Goal: Task Accomplishment & Management: Complete application form

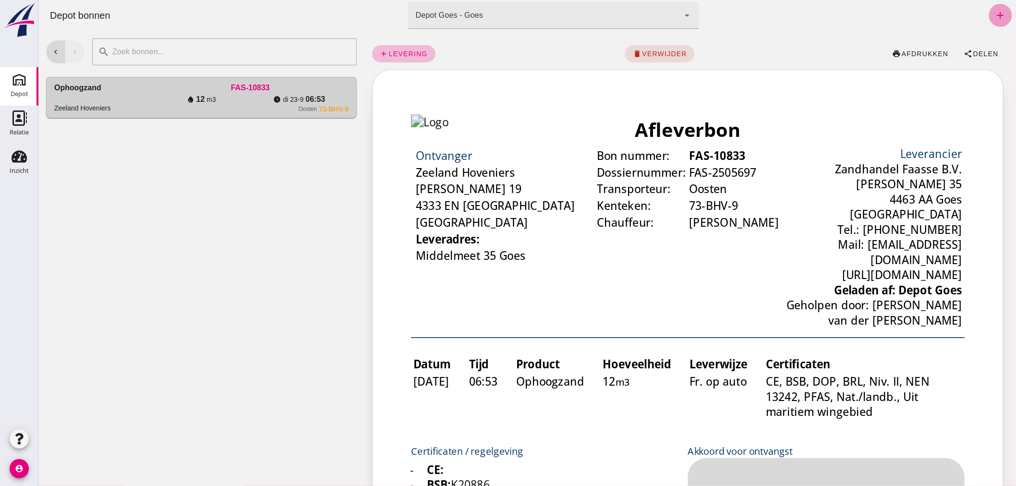
click at [994, 10] on icon "add" at bounding box center [1000, 16] width 12 height 12
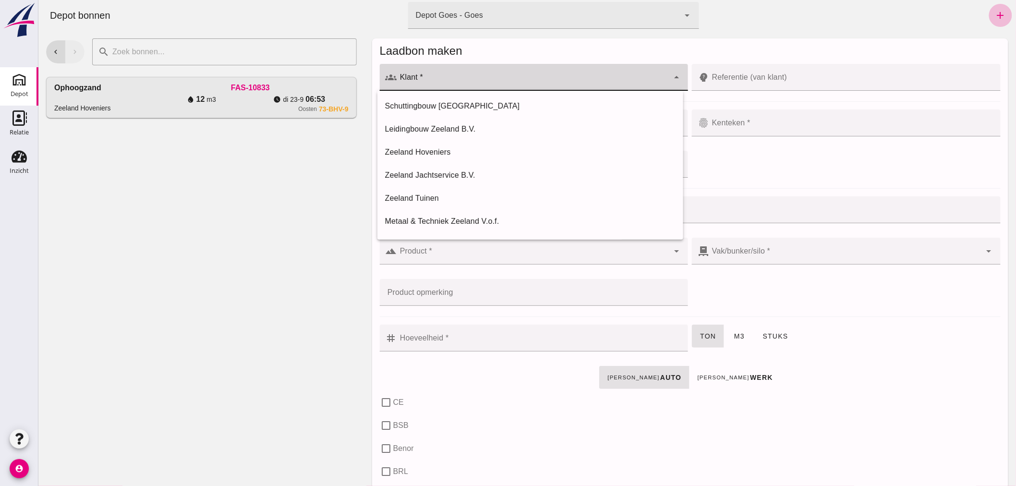
click at [428, 80] on input "Klant *" at bounding box center [533, 82] width 272 height 12
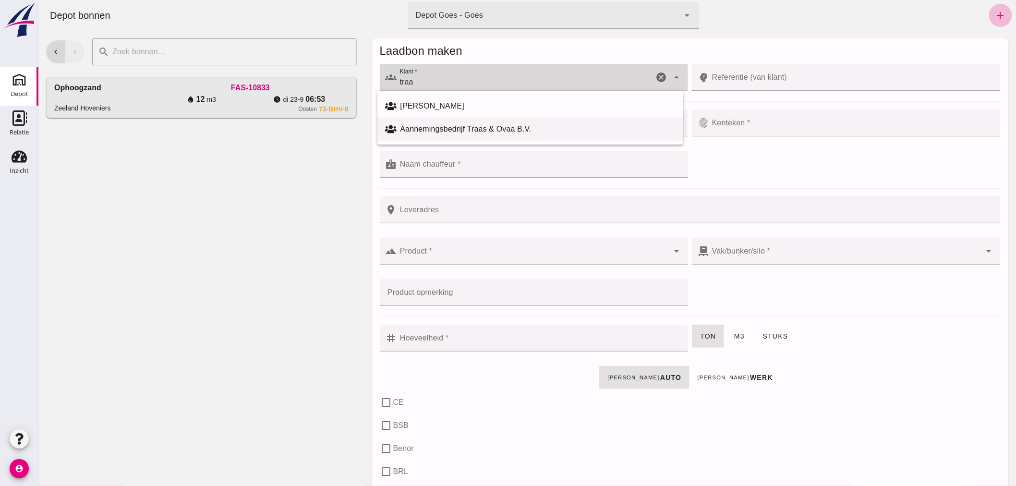
click at [468, 127] on div "Aannemingsbedrijf Traas & Ovaa B.V." at bounding box center [537, 129] width 275 height 12
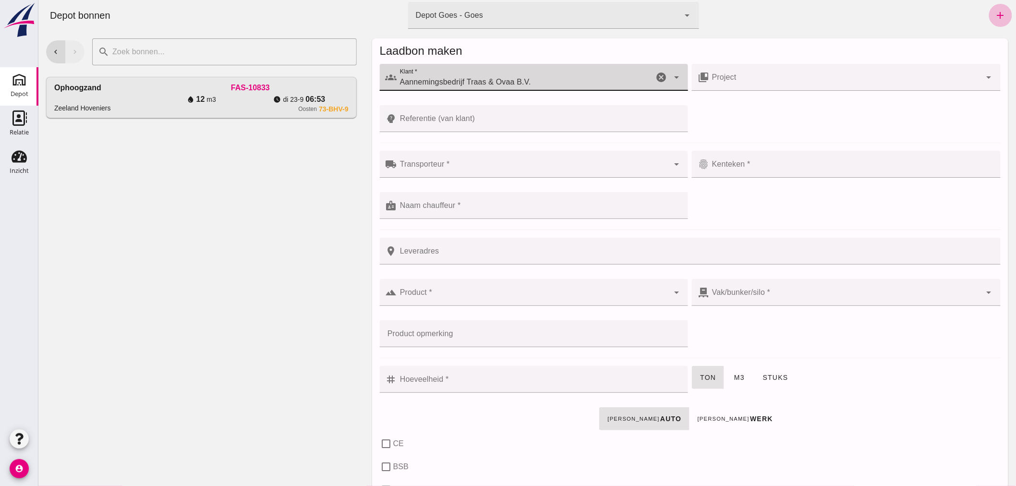
type input "Aannemingsbedrijf Traas & Ovaa B.V."
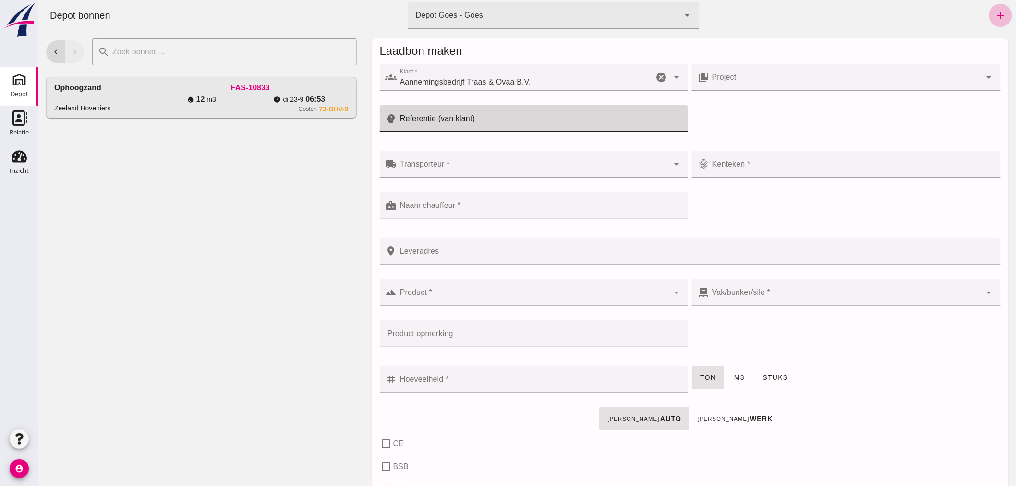
click at [487, 122] on input "Referentie (van klant)" at bounding box center [540, 118] width 286 height 27
click at [435, 124] on input "25T002" at bounding box center [532, 118] width 270 height 27
type input "25T002, Schengeplein"
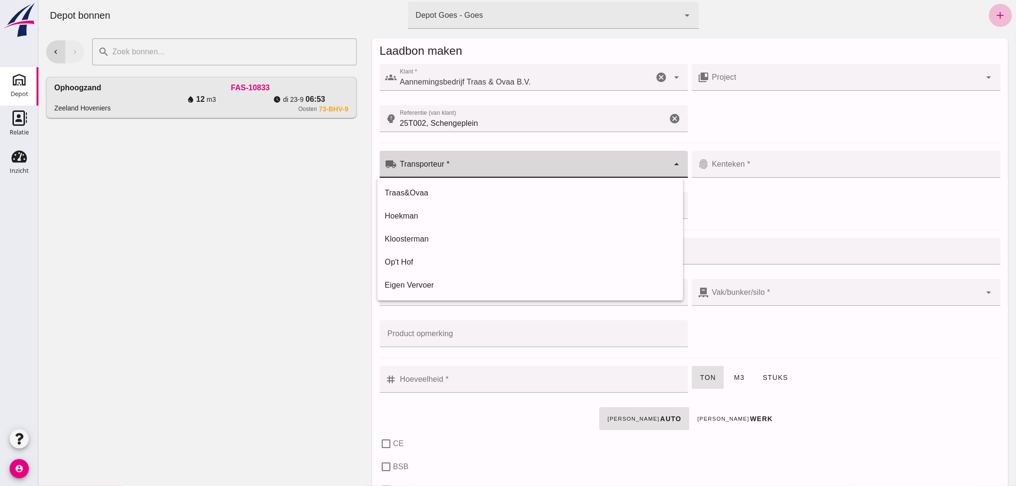
click at [453, 165] on input "Transporteur *" at bounding box center [533, 169] width 272 height 12
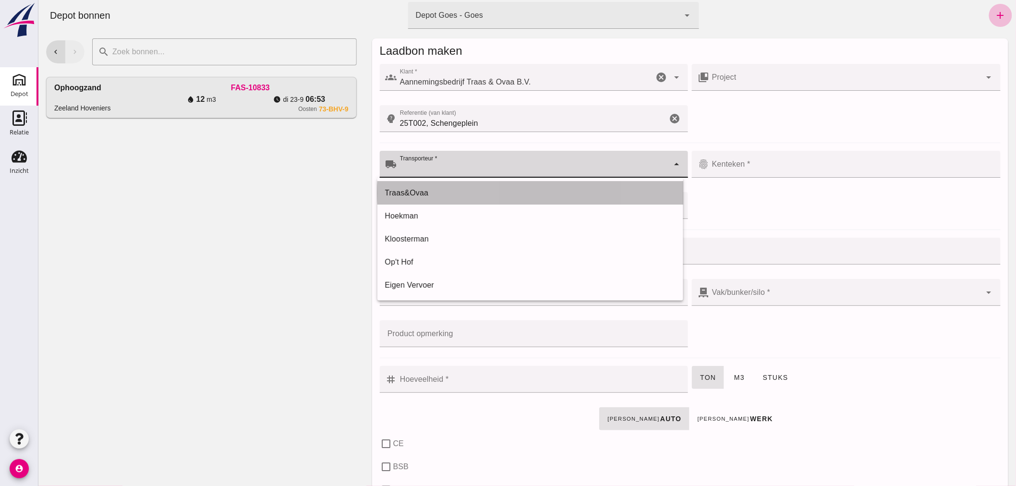
click at [438, 190] on div "Traas&Ovaa" at bounding box center [530, 193] width 290 height 12
type input "Traas&Ovaa"
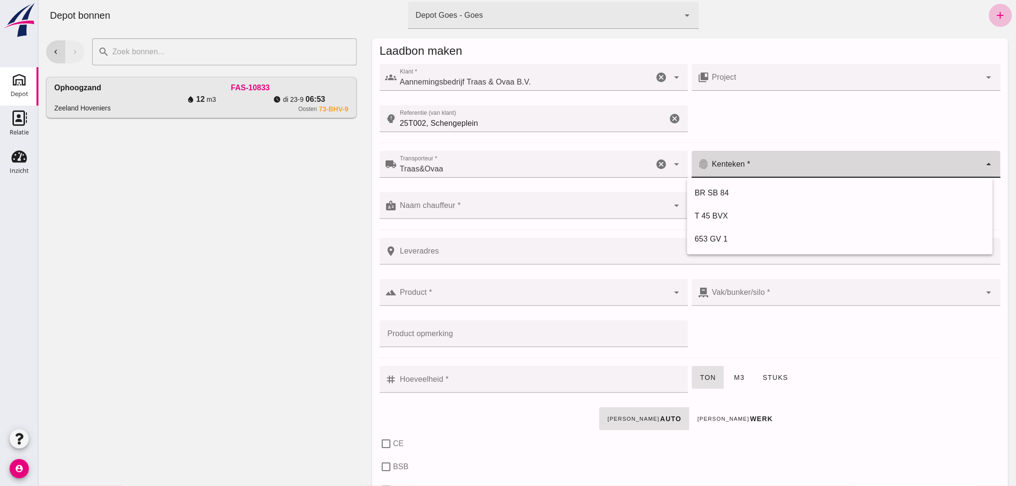
click at [765, 166] on input "Kenteken *" at bounding box center [845, 169] width 272 height 12
type input "03-BJK-3"
click at [516, 199] on div at bounding box center [533, 205] width 272 height 27
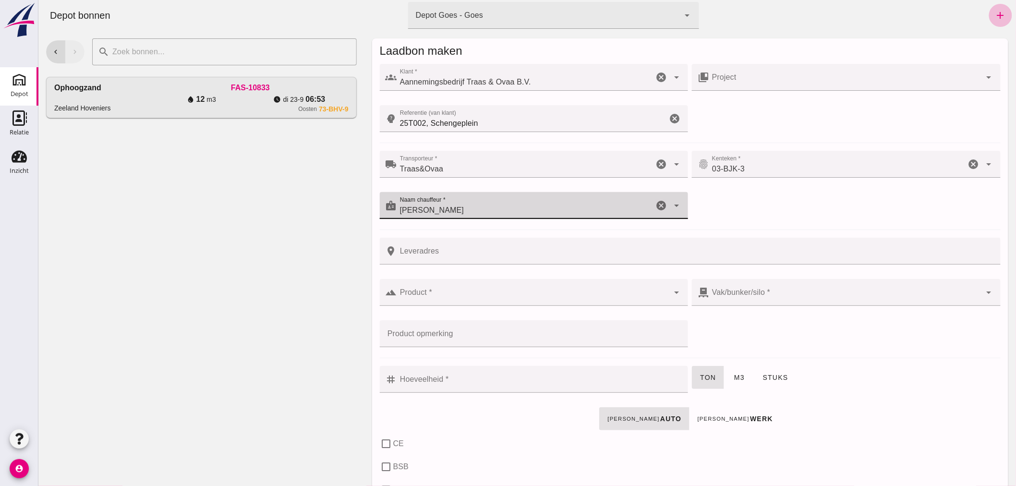
type input "[PERSON_NAME]"
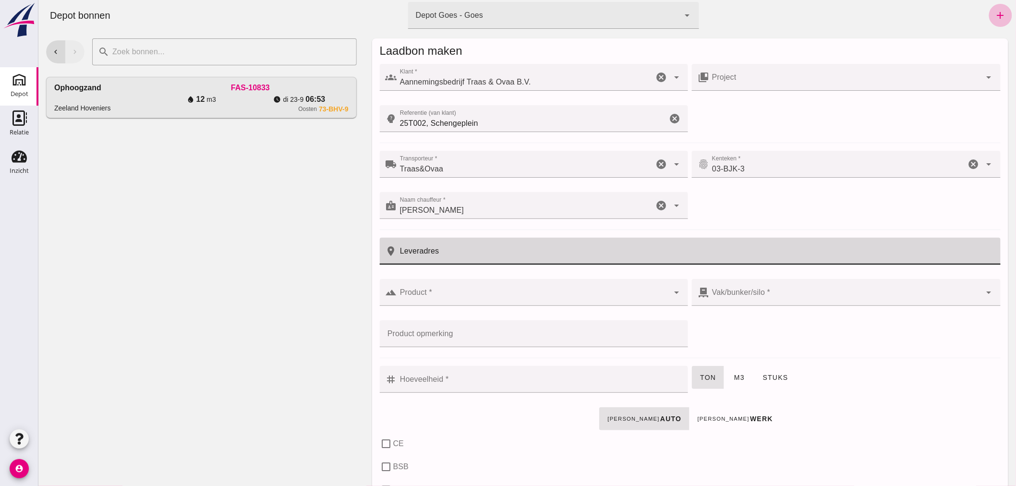
click at [505, 253] on input "Leveradres" at bounding box center [696, 251] width 598 height 27
type input "Heinkenszand"
click at [484, 297] on input "Product *" at bounding box center [533, 297] width 272 height 12
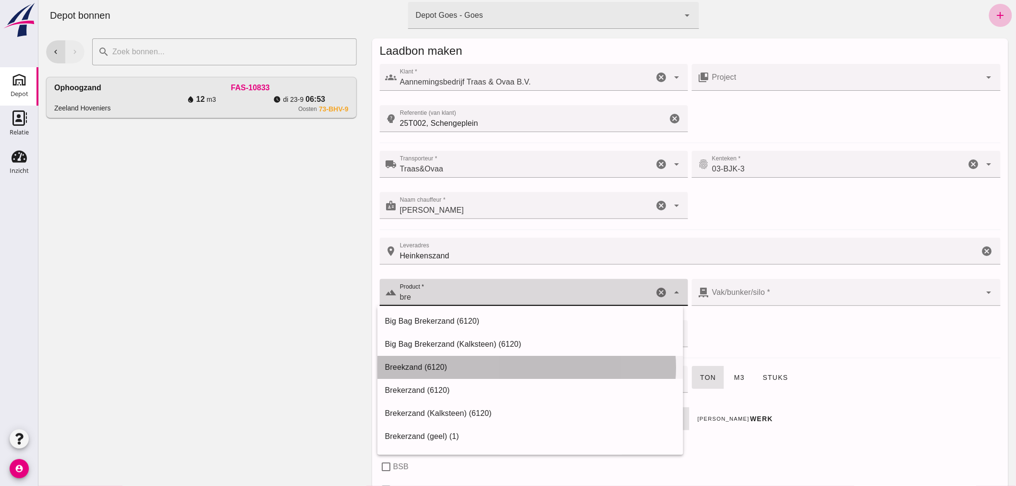
click at [439, 363] on div "Breekzand (6120)" at bounding box center [530, 368] width 290 height 12
type input "Breekzand (6120)"
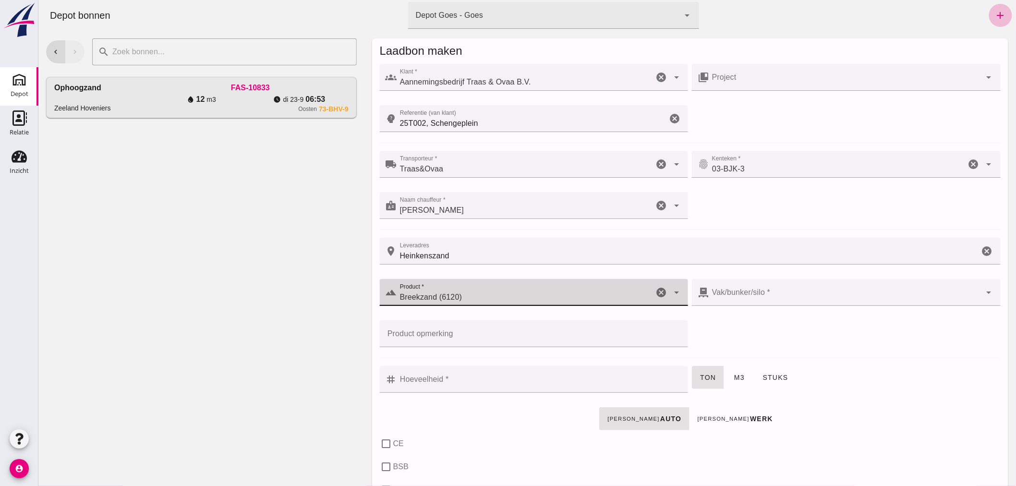
type input "300"
type input "Breekzand (6120)"
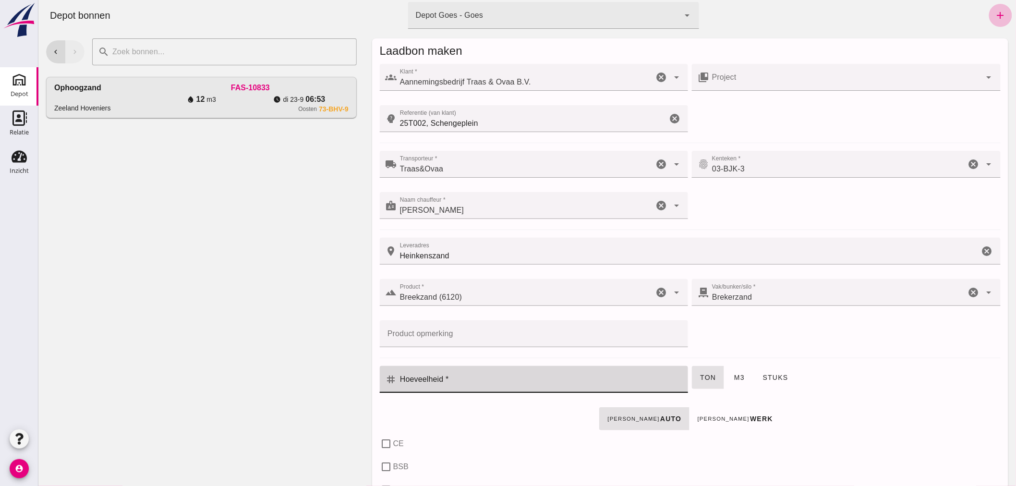
click at [512, 385] on input "Hoeveelheid *" at bounding box center [540, 379] width 286 height 27
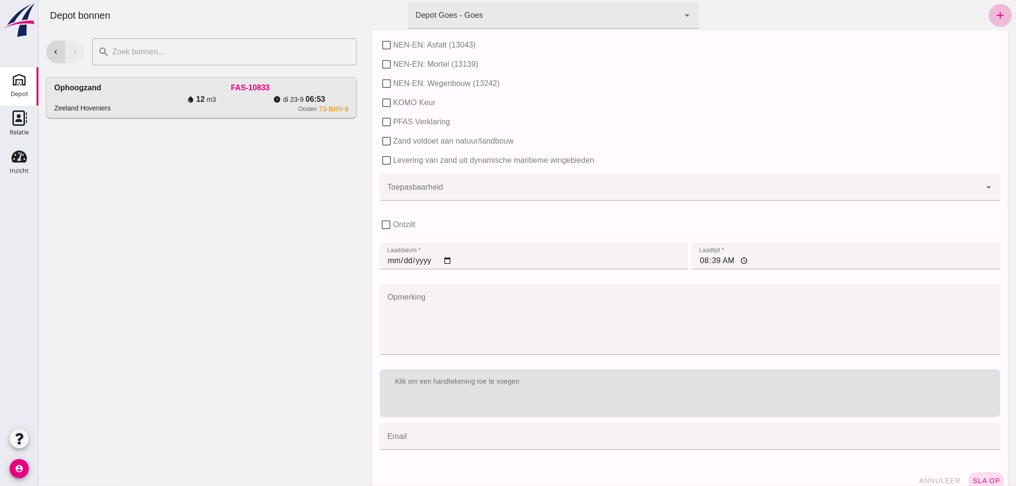
scroll to position [533, 0]
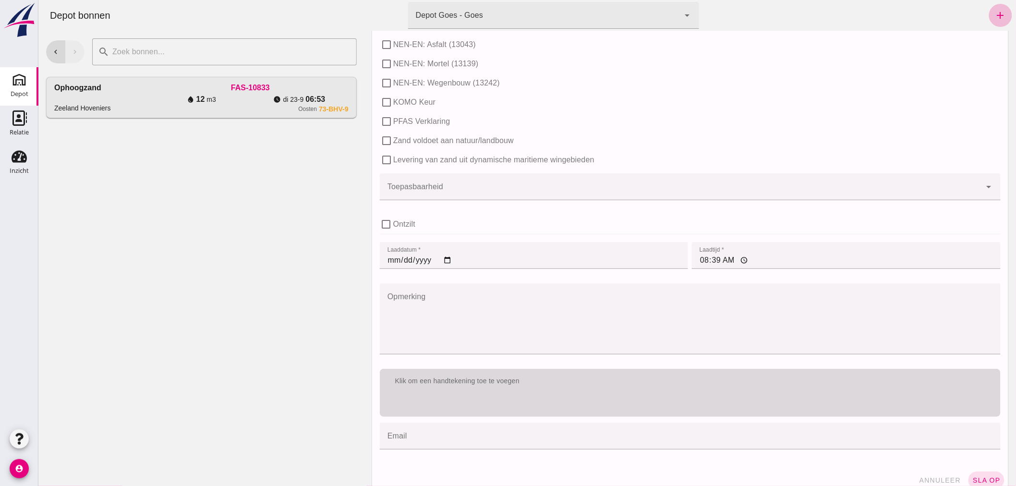
type input "4.3"
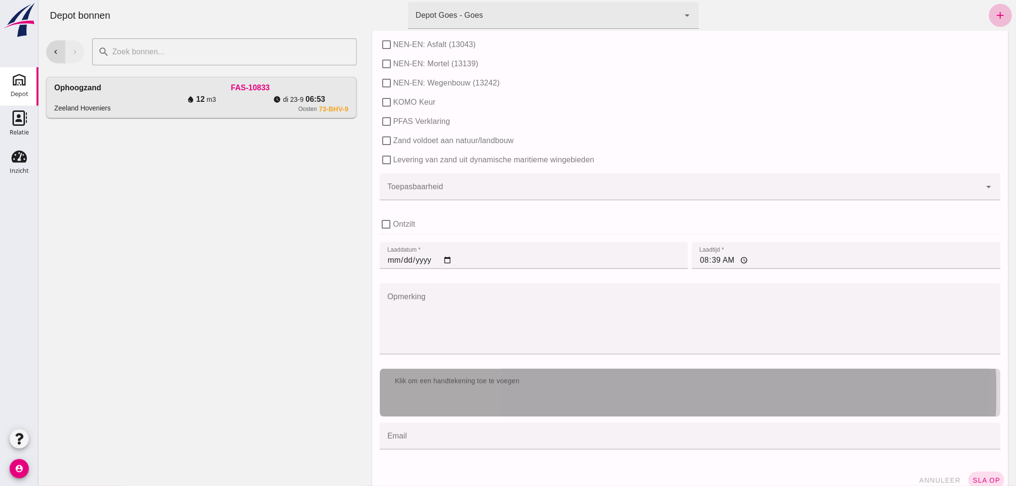
click at [552, 387] on div "Klik om een handtekening toe te voegen" at bounding box center [689, 381] width 621 height 25
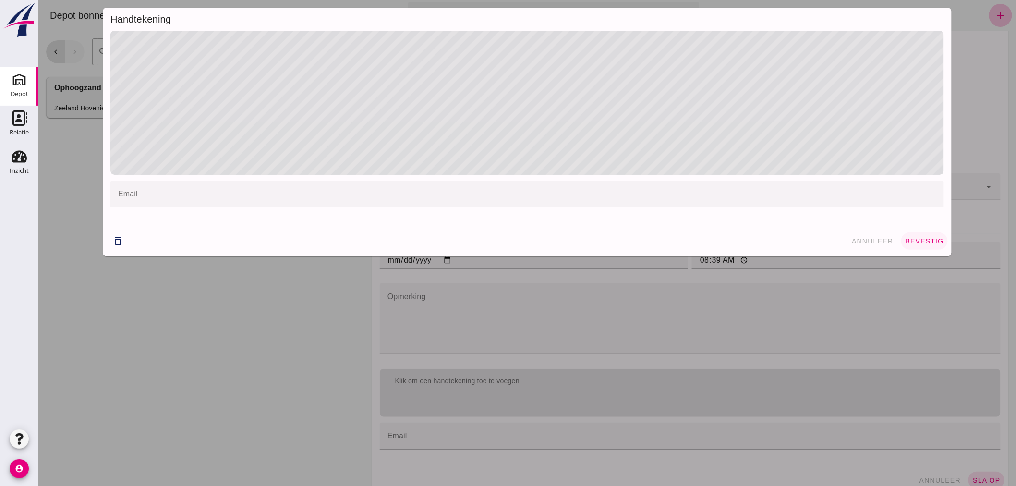
click at [911, 241] on span "bevestig" at bounding box center [924, 241] width 39 height 8
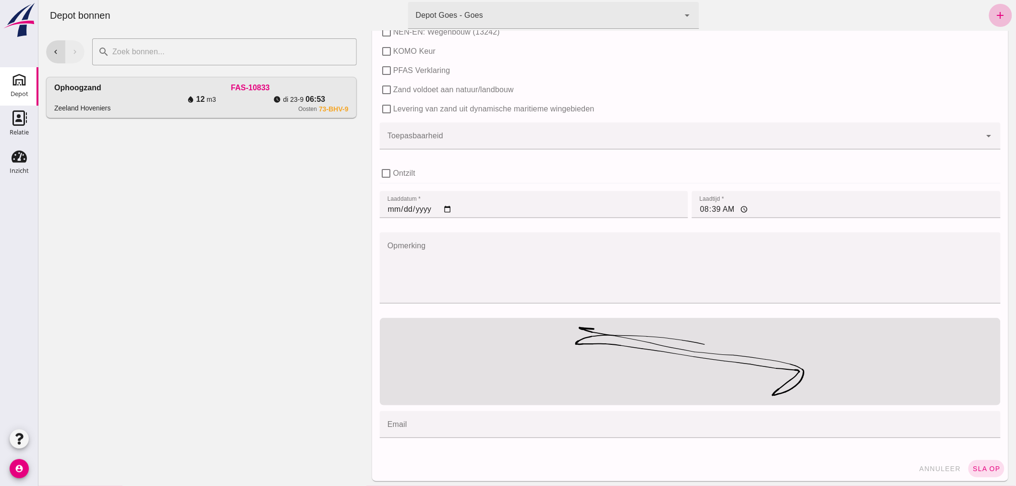
scroll to position [587, 0]
click at [977, 466] on span "sla op" at bounding box center [986, 466] width 28 height 8
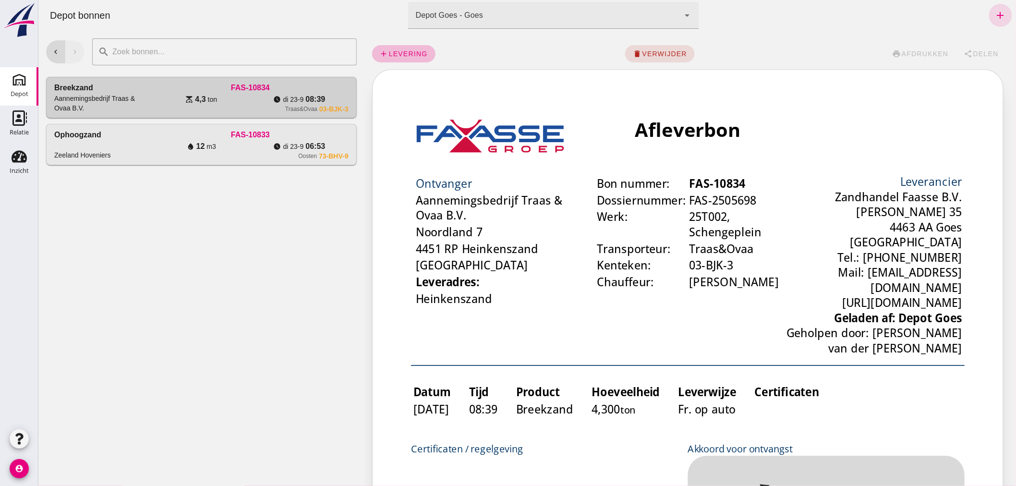
scroll to position [0, 0]
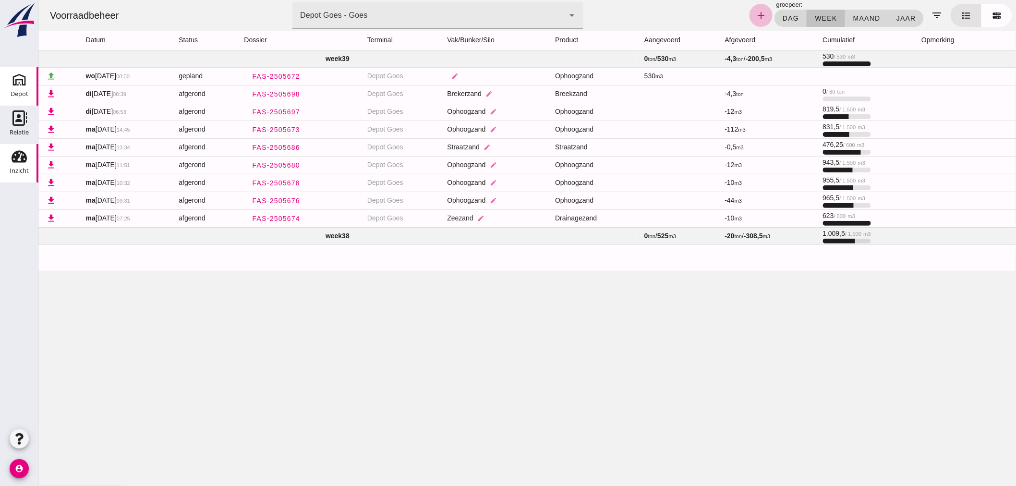
click at [22, 90] on div "Depot" at bounding box center [20, 93] width 18 height 13
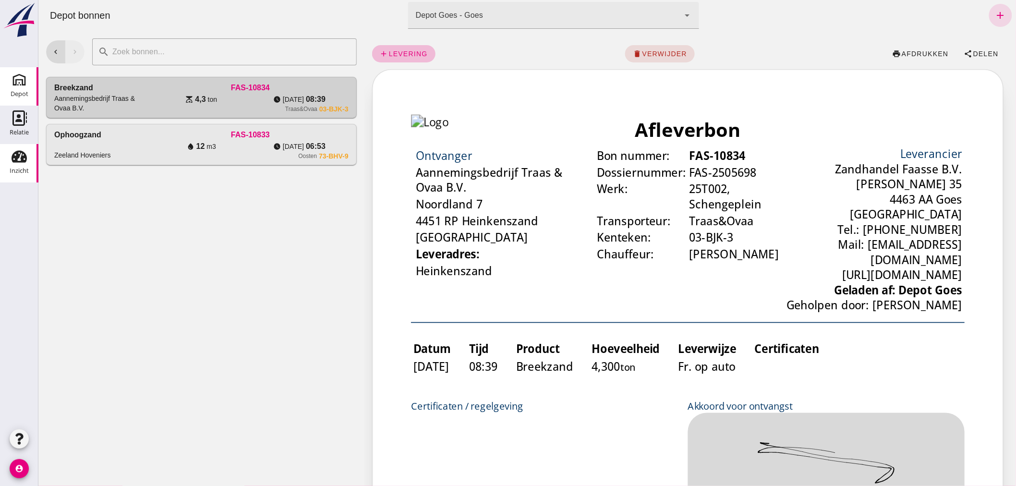
click at [20, 159] on icon "Inzicht" at bounding box center [19, 156] width 15 height 15
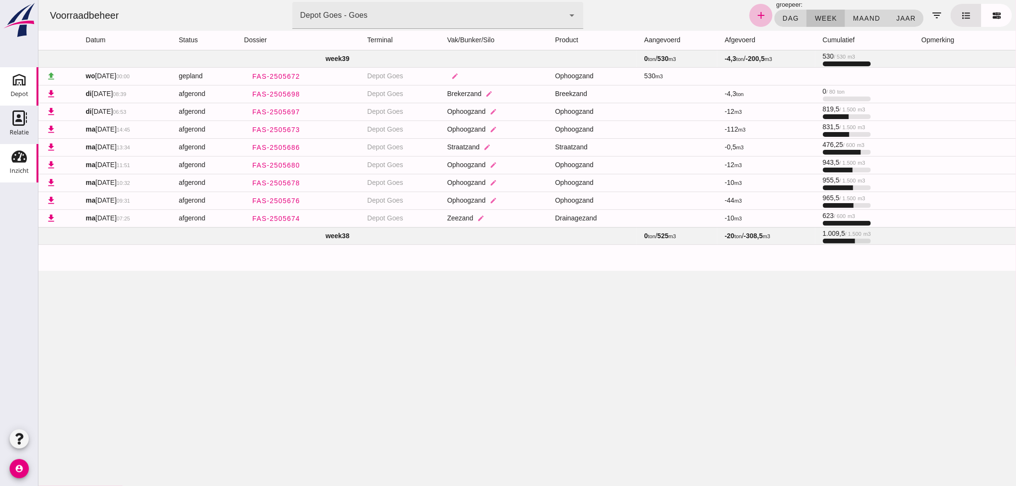
click at [15, 86] on icon "Depot" at bounding box center [19, 79] width 15 height 15
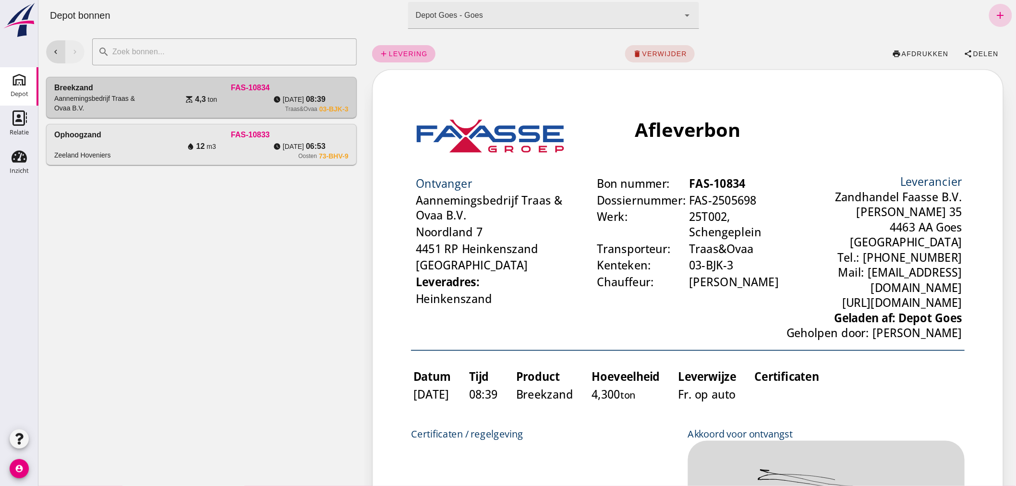
click at [994, 13] on icon "add" at bounding box center [1000, 16] width 12 height 12
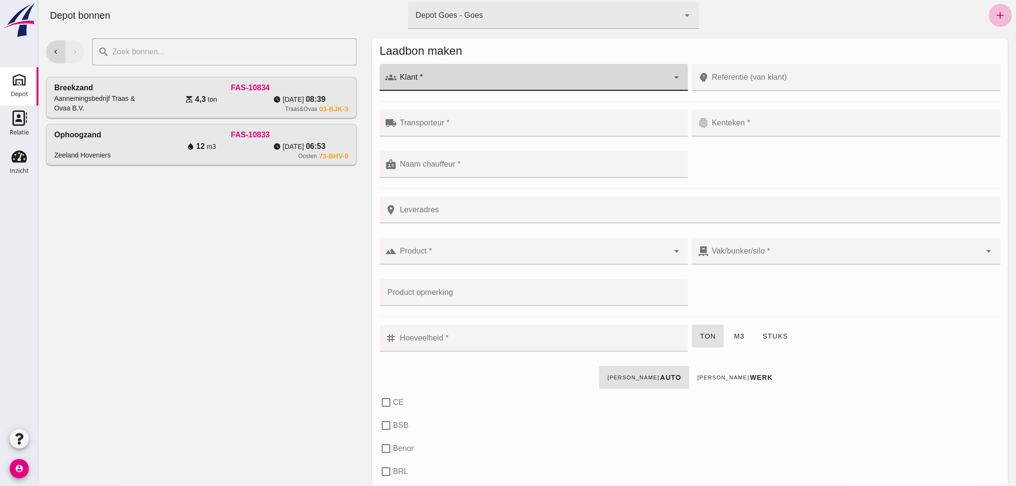
click at [462, 74] on div at bounding box center [533, 77] width 272 height 27
